Goal: Task Accomplishment & Management: Manage account settings

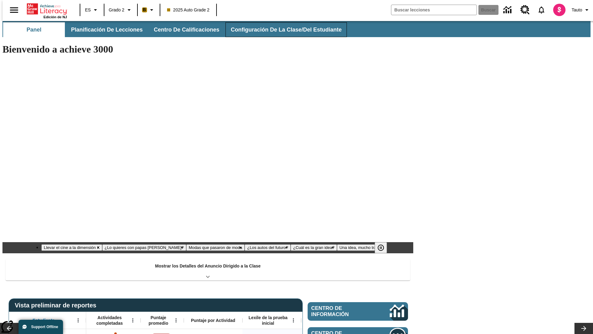
click at [280, 30] on button "Configuración de la clase/del estudiante" at bounding box center [285, 29] width 121 height 15
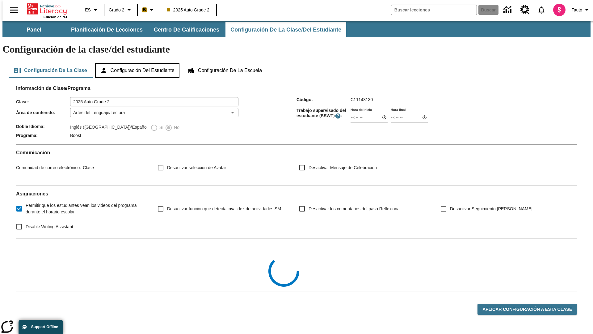
click at [138, 63] on button "Configuración del estudiante" at bounding box center [137, 70] width 84 height 15
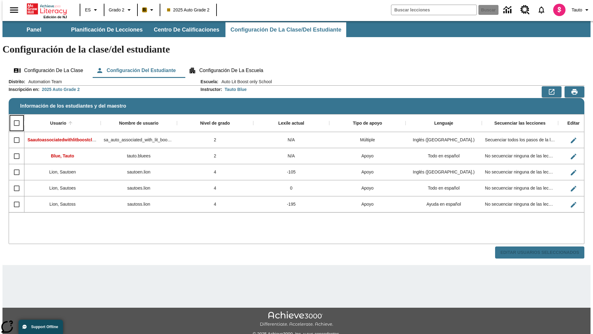
click at [14, 116] on input "Select all rows" at bounding box center [16, 122] width 13 height 13
checkbox input "true"
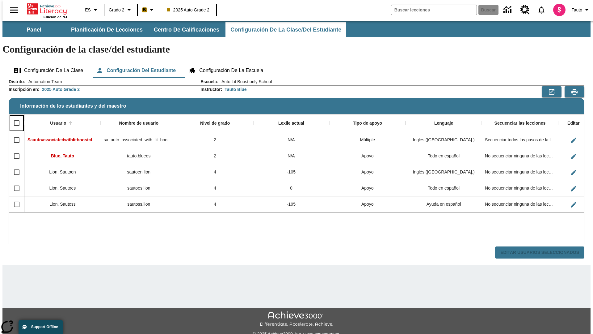
checkbox input "true"
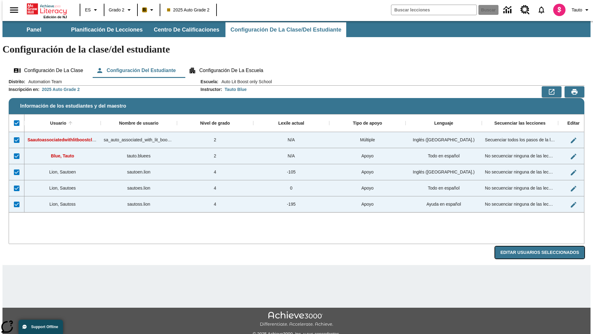
click at [545, 246] on button "Editar Usuarios Seleccionados" at bounding box center [539, 252] width 89 height 12
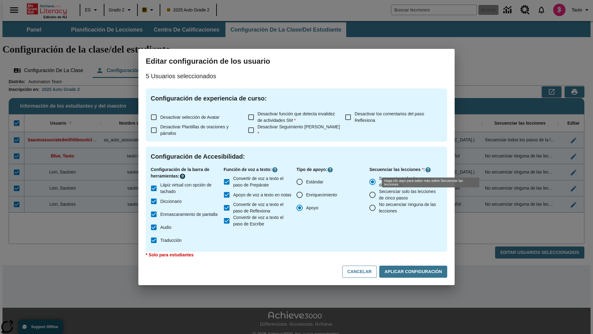
click at [183, 176] on icon "Haga clic aquí para saber más sobre" at bounding box center [182, 176] width 6 height 6
